Goal: Task Accomplishment & Management: Use online tool/utility

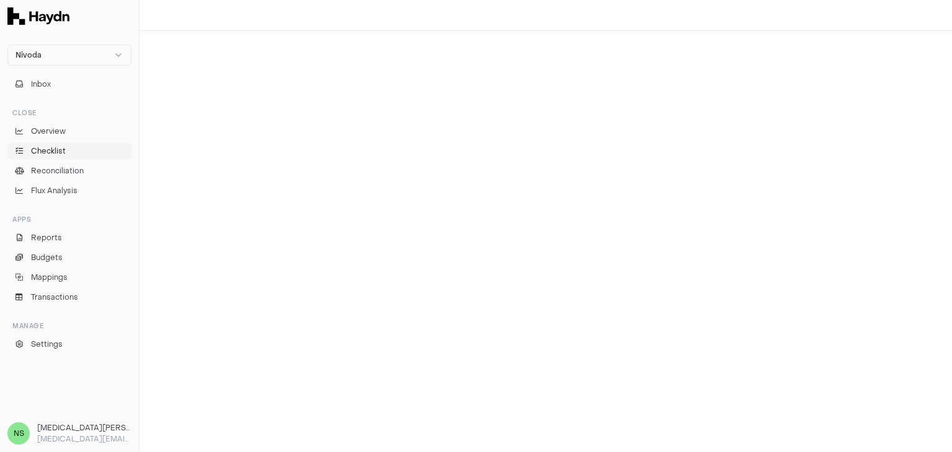
click at [62, 155] on span "Checklist" at bounding box center [48, 151] width 35 height 11
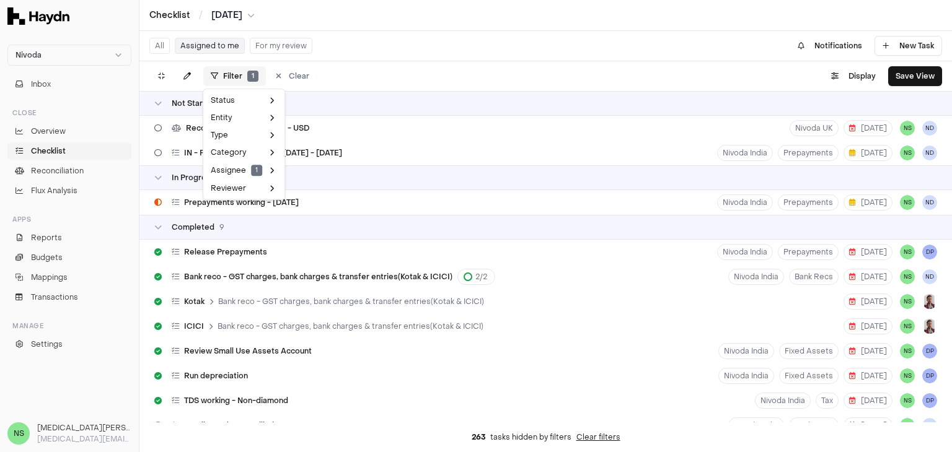
click at [237, 73] on html "Nivoda Inbox Close Overview Checklist Reconciliation Flux Analysis Apps Reports…" at bounding box center [476, 226] width 952 height 452
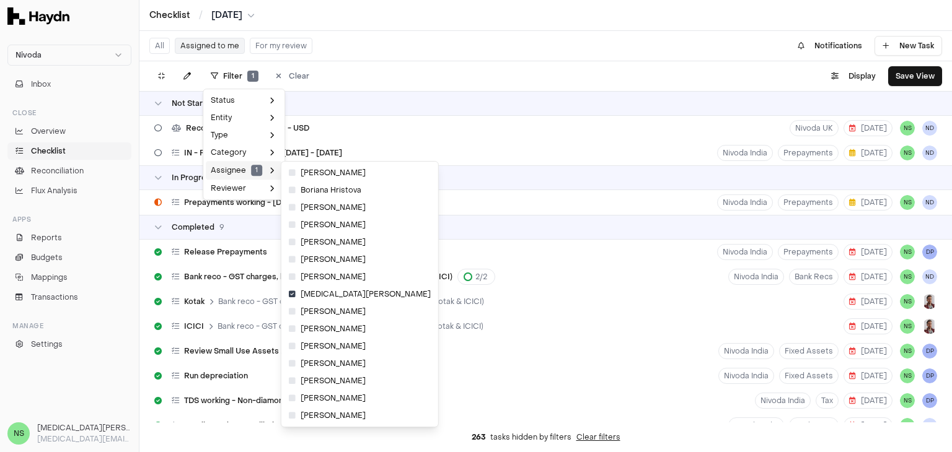
click at [257, 176] on div "Assignee 1" at bounding box center [244, 170] width 76 height 19
click at [624, 81] on html "Nivoda Inbox Close Overview Checklist Reconciliation Flux Analysis Apps Reports…" at bounding box center [476, 226] width 952 height 452
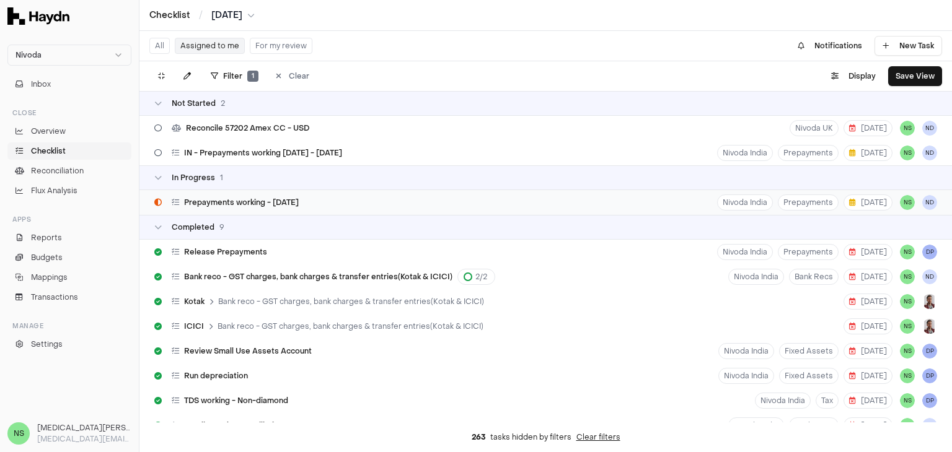
click at [334, 206] on div "Prepayments working - [DATE] Nivoda India Prepayments [DATE] NS [GEOGRAPHIC_DAT…" at bounding box center [545, 202] width 813 height 25
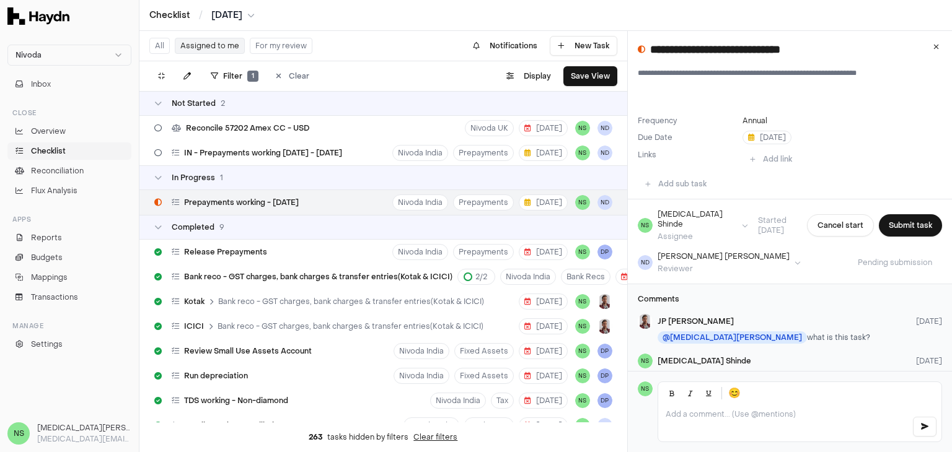
scroll to position [105, 0]
